Goal: Task Accomplishment & Management: Manage account settings

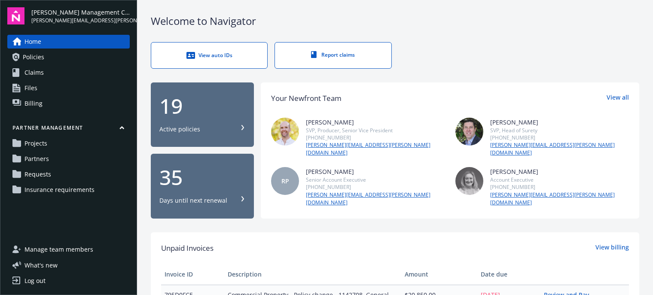
click at [206, 58] on div "View auto IDs" at bounding box center [209, 55] width 82 height 9
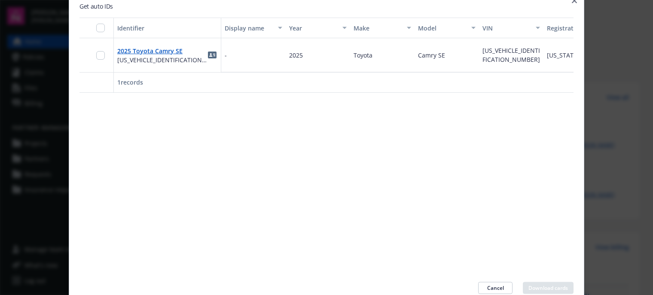
click at [575, 3] on icon "button" at bounding box center [574, 0] width 5 height 5
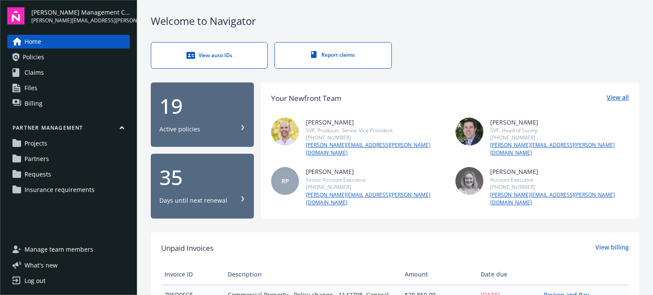
click at [608, 94] on link "View all" at bounding box center [617, 98] width 22 height 11
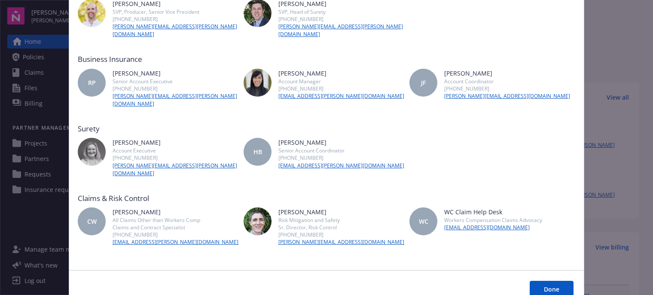
scroll to position [103, 0]
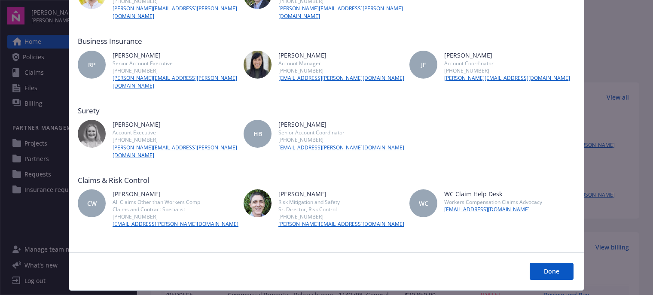
click at [554, 263] on button "Done" at bounding box center [552, 271] width 44 height 17
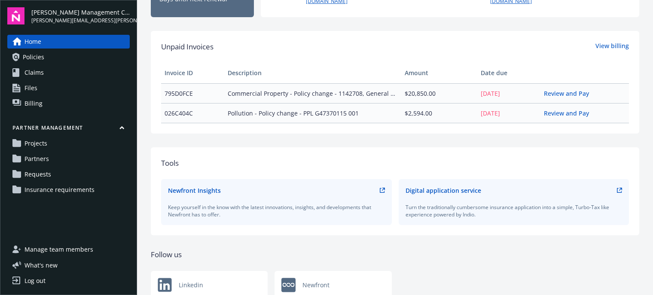
scroll to position [219, 0]
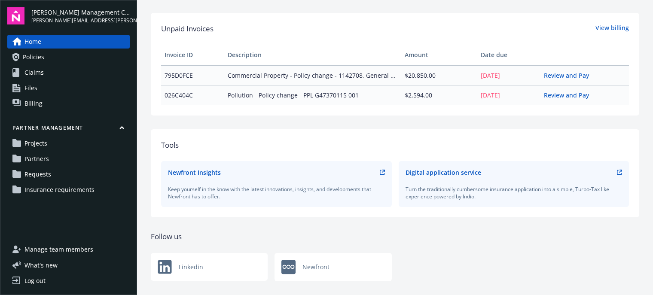
click at [38, 142] on span "Projects" at bounding box center [35, 144] width 23 height 14
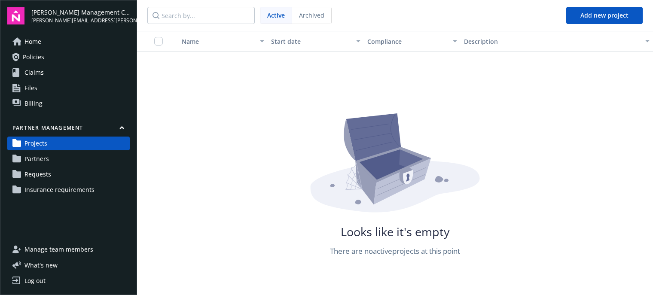
click at [46, 157] on span "Partners" at bounding box center [36, 159] width 24 height 14
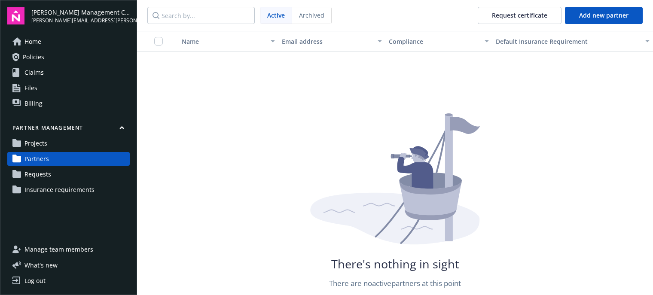
click at [37, 170] on span "Requests" at bounding box center [37, 174] width 27 height 14
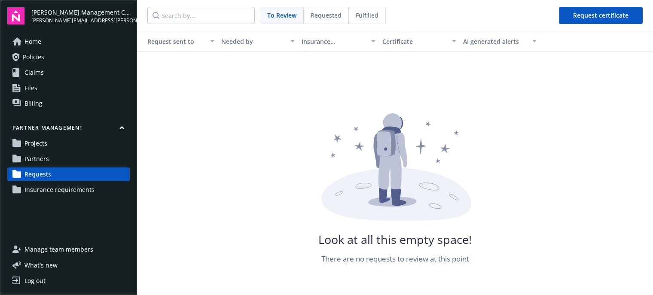
click at [68, 188] on span "Insurance requirements" at bounding box center [59, 190] width 70 height 14
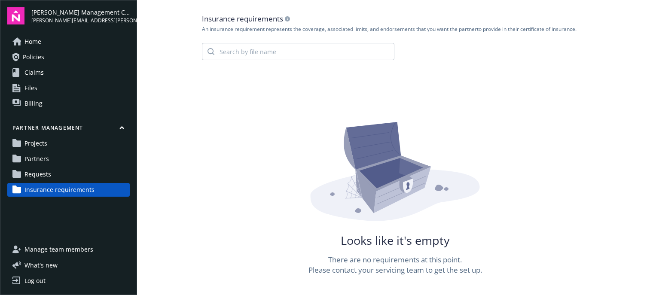
click at [54, 251] on span "Manage team members" at bounding box center [58, 250] width 69 height 14
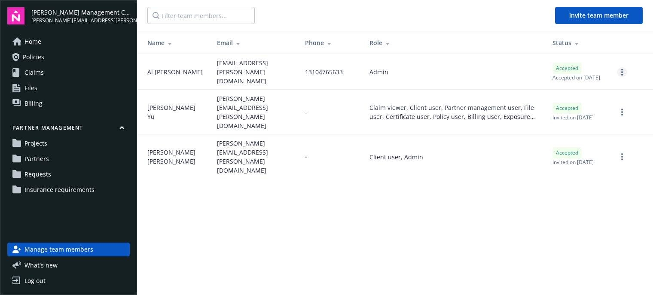
click at [619, 69] on link "more" at bounding box center [622, 72] width 10 height 10
click at [552, 143] on link "Remove team member" at bounding box center [577, 147] width 100 height 17
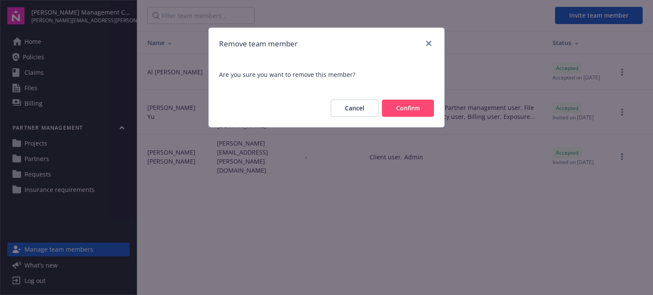
click at [397, 109] on button "Confirm" at bounding box center [408, 108] width 52 height 17
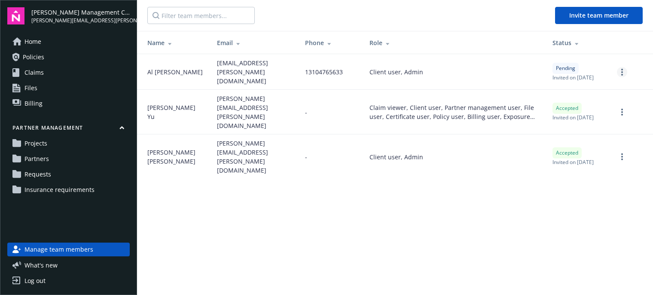
click at [621, 70] on icon "more" at bounding box center [622, 72] width 2 height 7
click at [401, 201] on main "Invite team member Name Email Phone Role Status [PERSON_NAME] [EMAIL_ADDRESS][P…" at bounding box center [395, 147] width 516 height 295
click at [39, 248] on span "Manage team members" at bounding box center [58, 250] width 69 height 14
click at [45, 187] on span "Insurance requirements" at bounding box center [59, 190] width 70 height 14
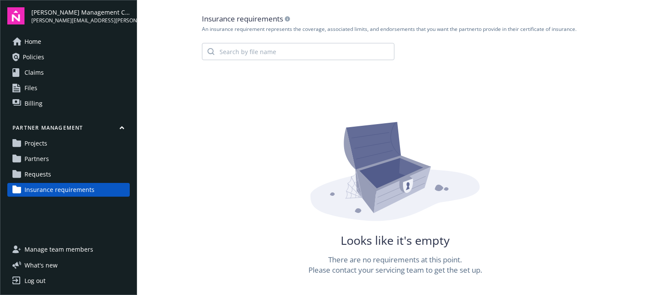
click at [52, 249] on span "Manage team members" at bounding box center [58, 250] width 69 height 14
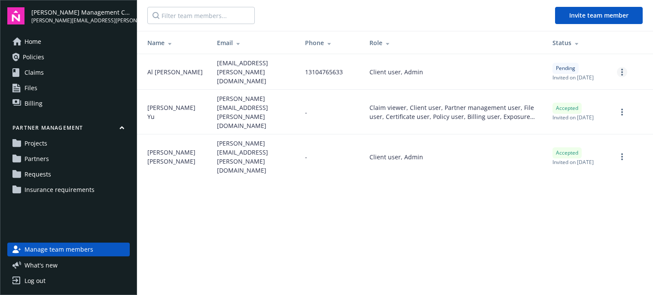
click at [620, 68] on link "more" at bounding box center [622, 72] width 10 height 10
click at [582, 112] on link "Cancel invitation" at bounding box center [589, 113] width 76 height 17
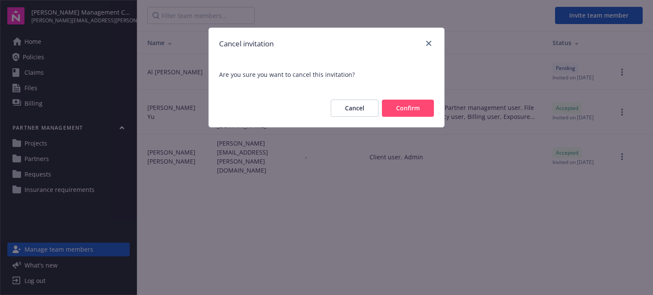
click at [394, 109] on button "Confirm" at bounding box center [408, 108] width 52 height 17
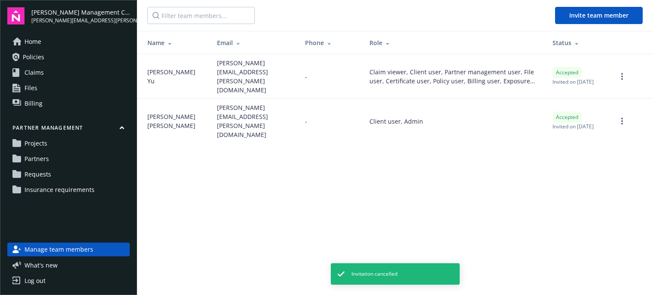
click at [408, 207] on main "Invite team member Name Email Phone Role Status [PERSON_NAME] [PERSON_NAME][EMA…" at bounding box center [395, 147] width 516 height 295
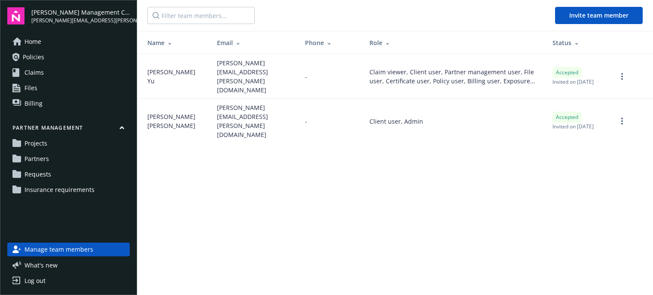
click at [40, 66] on span "Claims" at bounding box center [33, 73] width 19 height 14
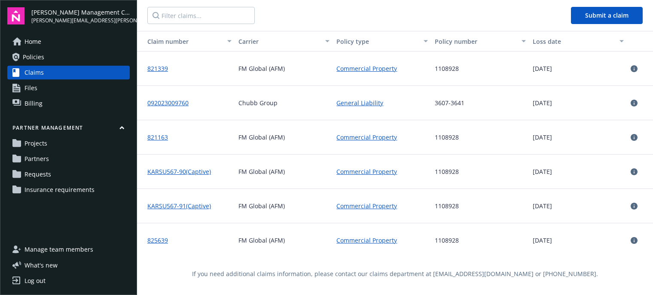
click at [23, 82] on link "Files" at bounding box center [68, 88] width 122 height 14
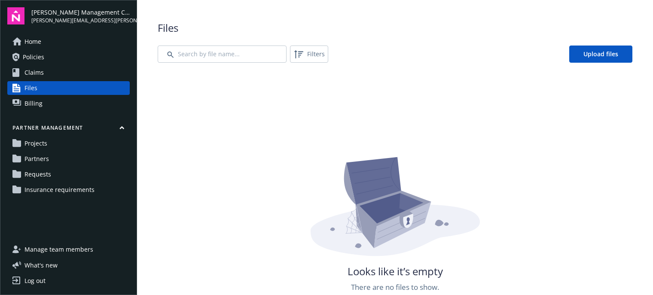
click at [33, 98] on span "Billing" at bounding box center [33, 104] width 18 height 14
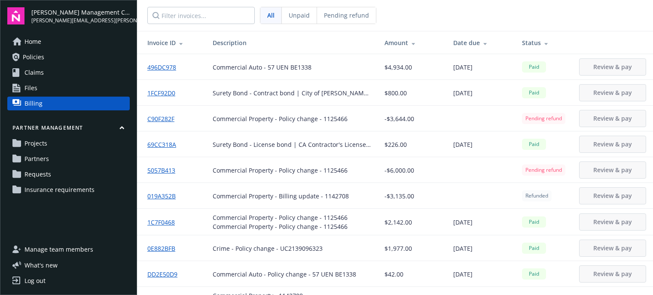
click at [30, 71] on span "Claims" at bounding box center [33, 73] width 19 height 14
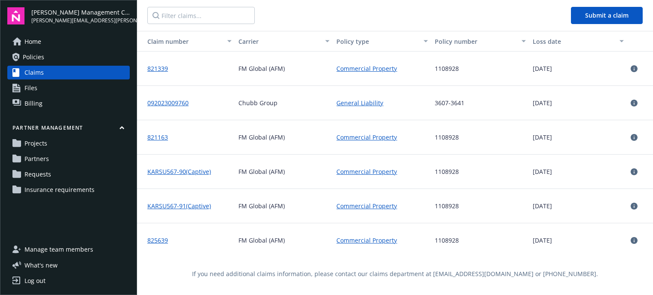
click at [42, 55] on span "Policies" at bounding box center [33, 57] width 21 height 14
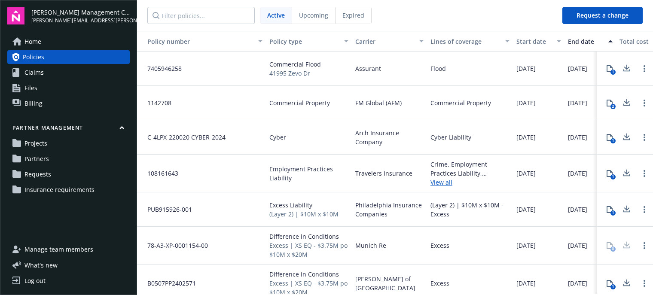
click at [32, 40] on span "Home" at bounding box center [32, 42] width 17 height 14
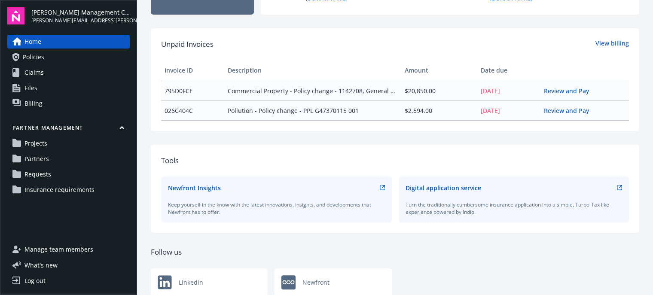
scroll to position [219, 0]
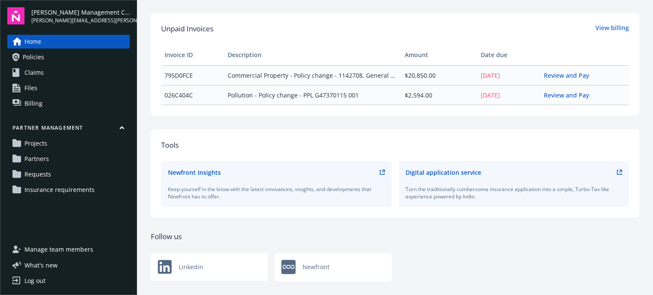
click at [27, 275] on div "Log out" at bounding box center [34, 281] width 21 height 14
